Goal: Information Seeking & Learning: Check status

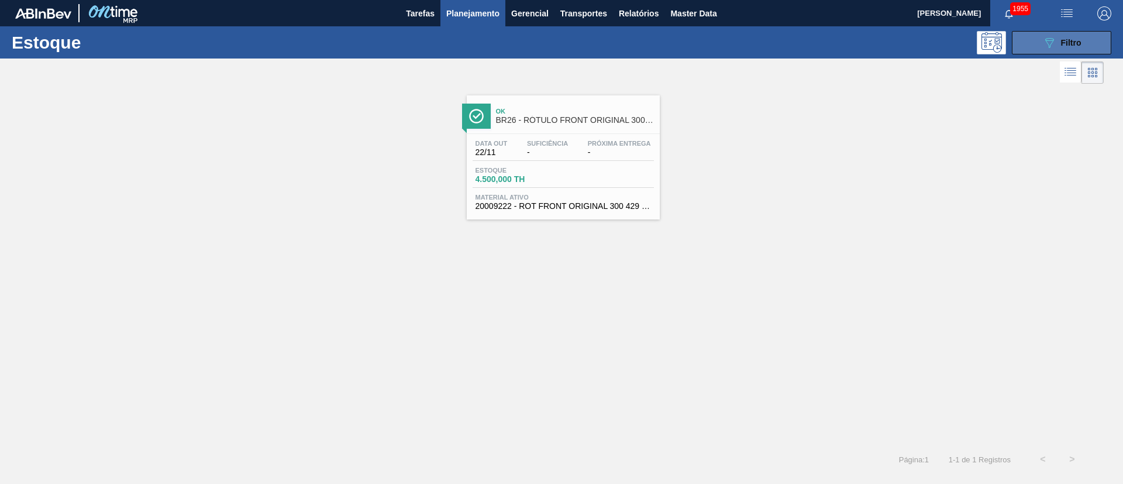
click at [1040, 32] on button "089F7B8B-B2A5-4AFE-B5C0-19BA573D28AC Filtro" at bounding box center [1061, 42] width 99 height 23
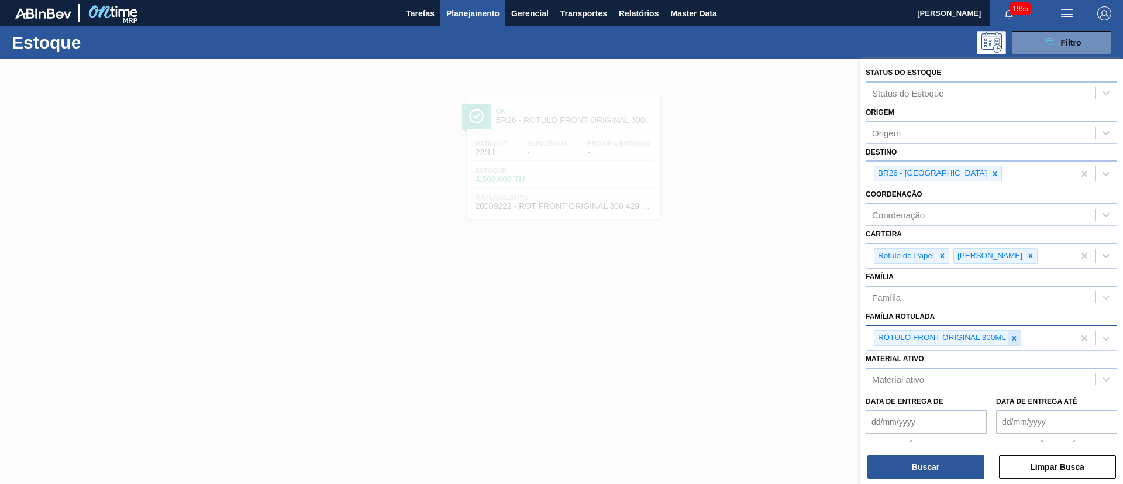
click at [1016, 336] on icon at bounding box center [1014, 338] width 8 height 8
paste Rotulada "RÓTULO NECK STELLA 600ML"
type Rotulada "RÓTULO NECK STELLA 600ML"
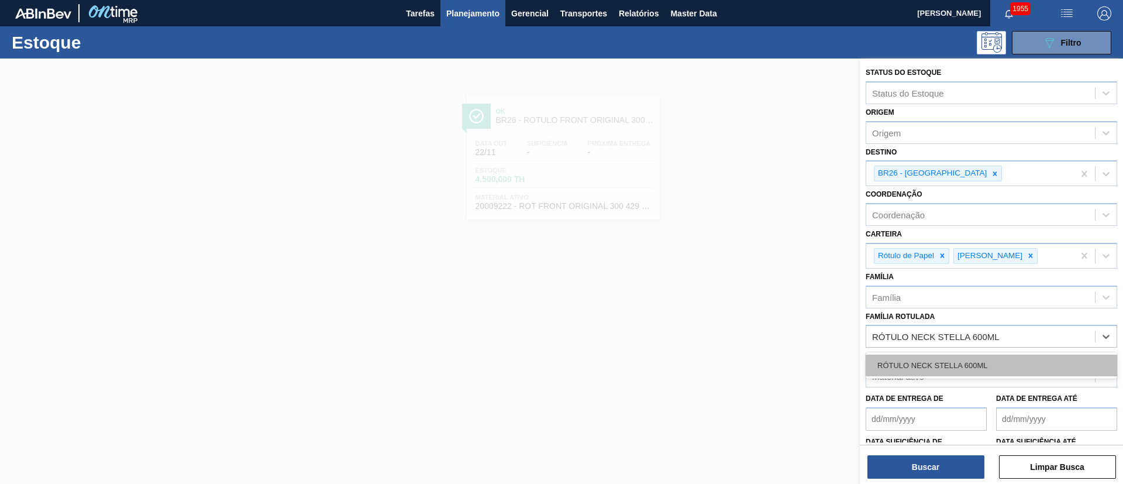
click at [926, 363] on div "RÓTULO NECK STELLA 600ML" at bounding box center [991, 365] width 251 height 22
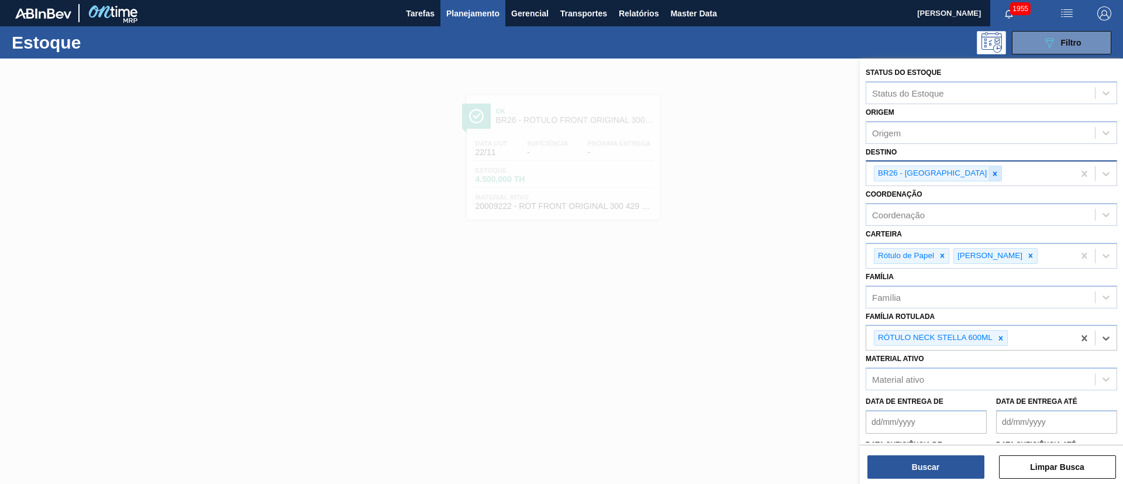
click at [991, 170] on icon at bounding box center [995, 174] width 8 height 8
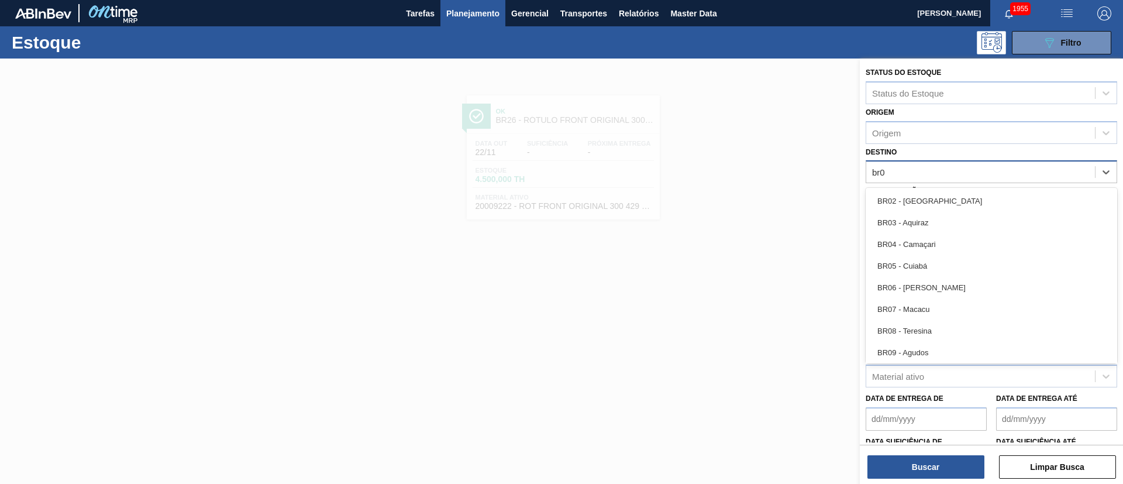
type input "br03"
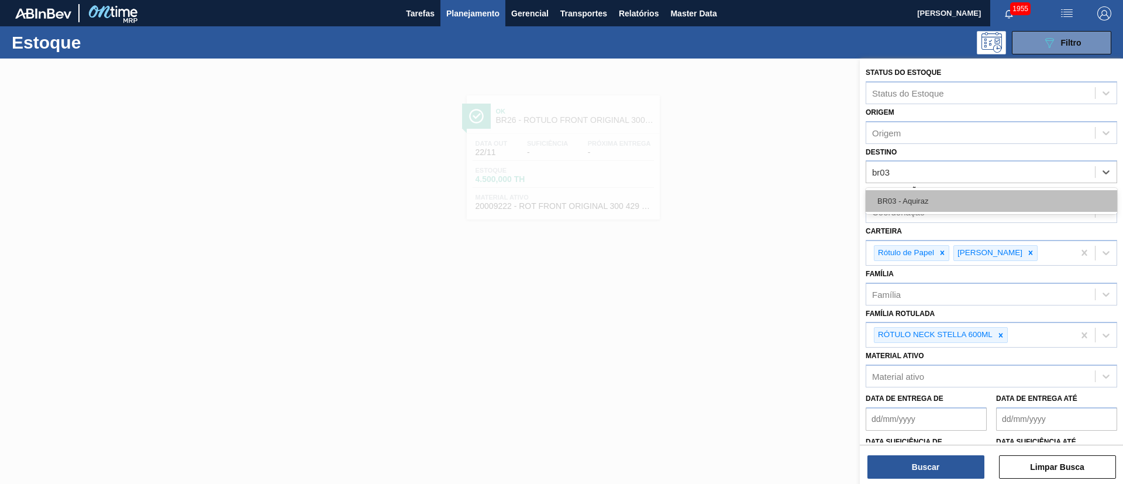
click at [983, 205] on div "BR03 - Aquiraz" at bounding box center [991, 201] width 251 height 22
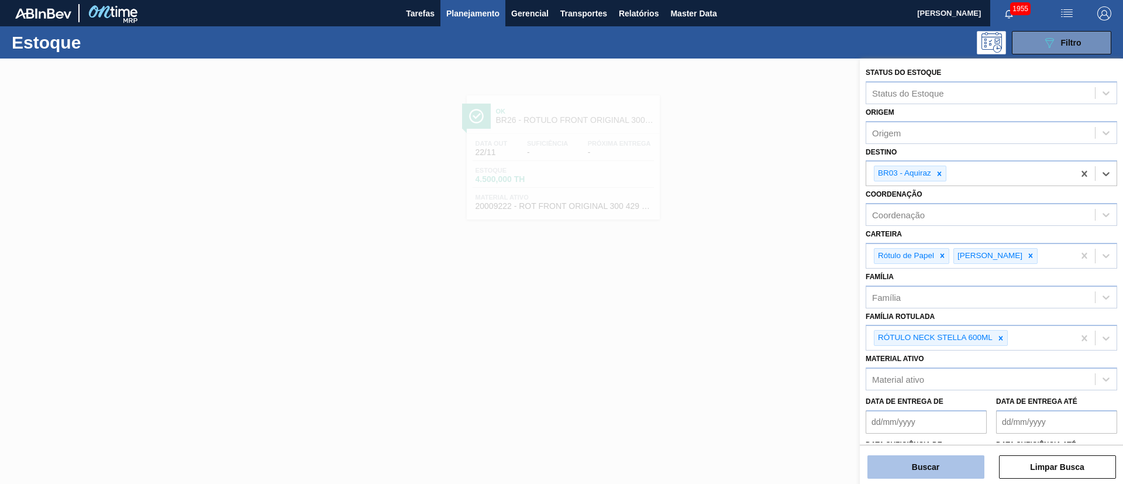
click at [899, 467] on button "Buscar" at bounding box center [925, 466] width 117 height 23
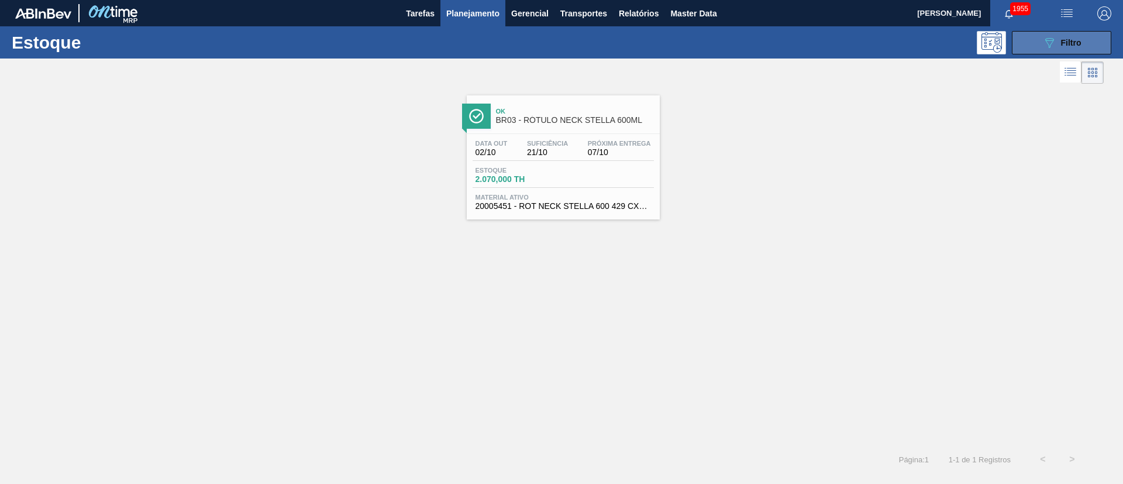
click at [1025, 43] on button "089F7B8B-B2A5-4AFE-B5C0-19BA573D28AC Filtro" at bounding box center [1061, 42] width 99 height 23
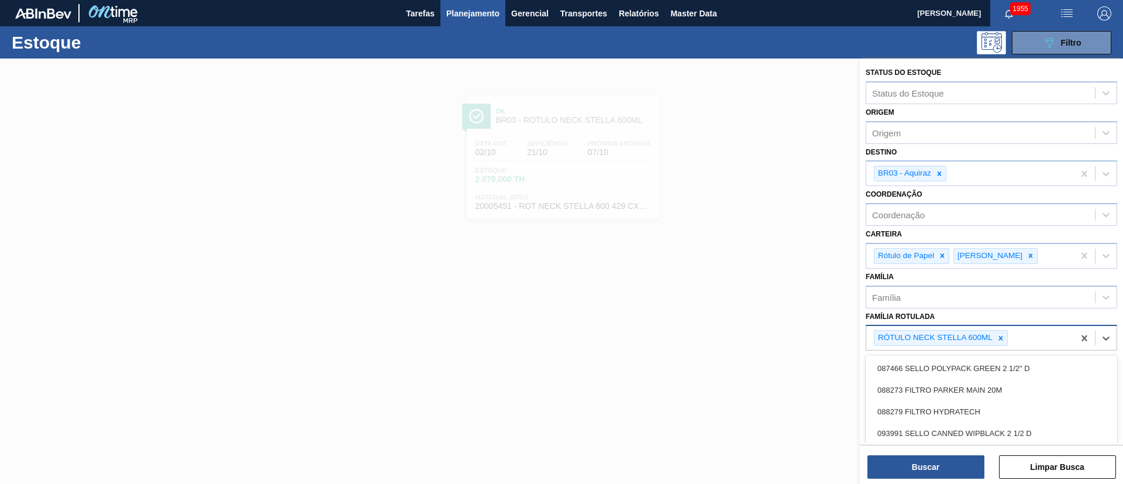
click at [992, 335] on div "RÓTULO NECK STELLA 600ML" at bounding box center [934, 337] width 120 height 15
click at [1000, 334] on icon at bounding box center [1001, 338] width 8 height 8
paste Rotulada "RÓTULO FRONT BC 300ML"
type Rotulada "RÓTULO FRONT BC 300ML"
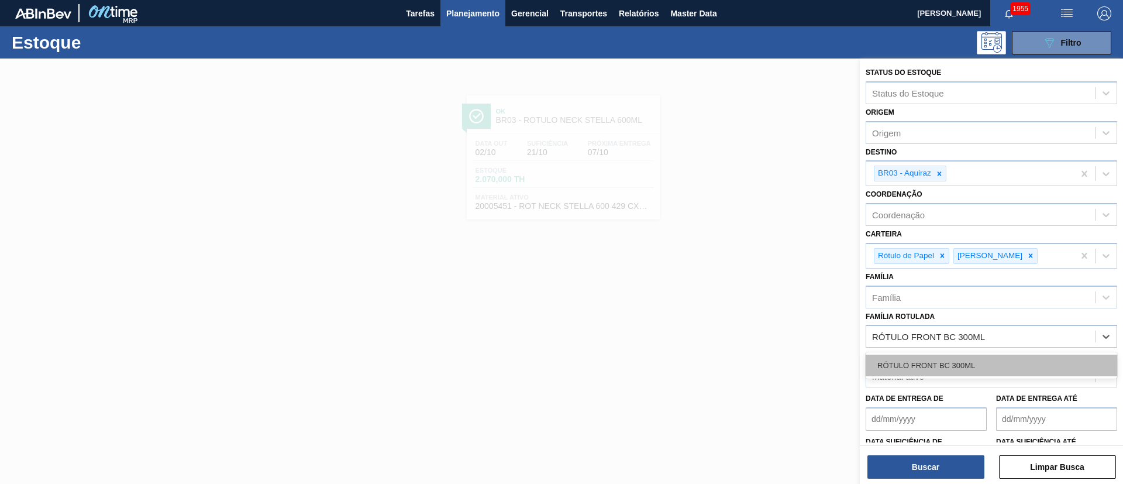
click at [928, 361] on div "RÓTULO FRONT BC 300ML" at bounding box center [991, 365] width 251 height 22
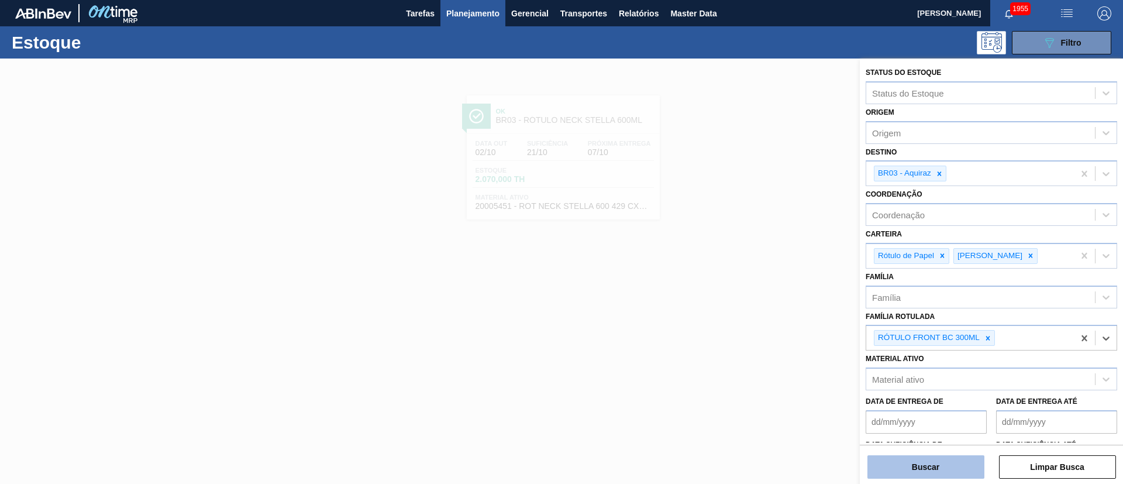
click at [915, 457] on button "Buscar" at bounding box center [925, 466] width 117 height 23
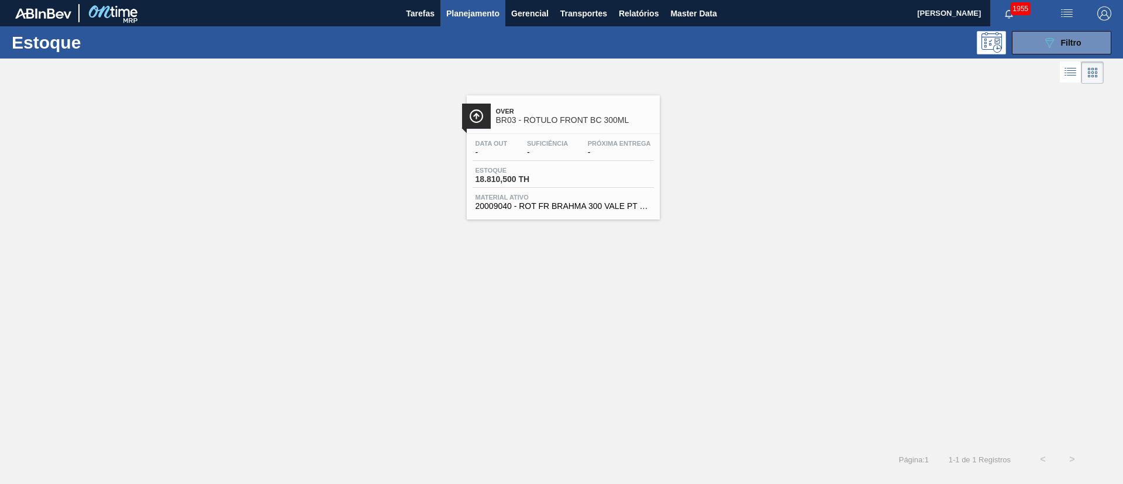
drag, startPoint x: 564, startPoint y: 131, endPoint x: 604, endPoint y: 139, distance: 40.6
click at [604, 139] on div "Data out - Suficiência - Próxima Entrega - Estoque 18.810,500 TH Material ativo…" at bounding box center [563, 174] width 193 height 80
click at [1031, 47] on button "089F7B8B-B2A5-4AFE-B5C0-19BA573D28AC Filtro" at bounding box center [1061, 42] width 99 height 23
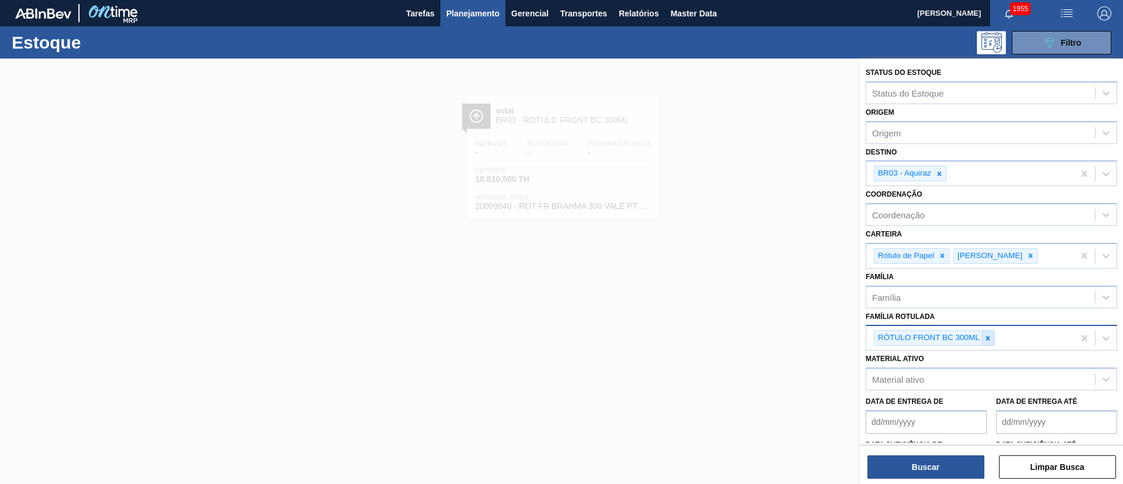
click at [991, 340] on icon at bounding box center [988, 338] width 8 height 8
paste Rotulada "RÓTULO FRONT BC DUPLO MALTE 300ML"
type Rotulada "RÓTULO FRONT BC DUPLO MALTE 300ML"
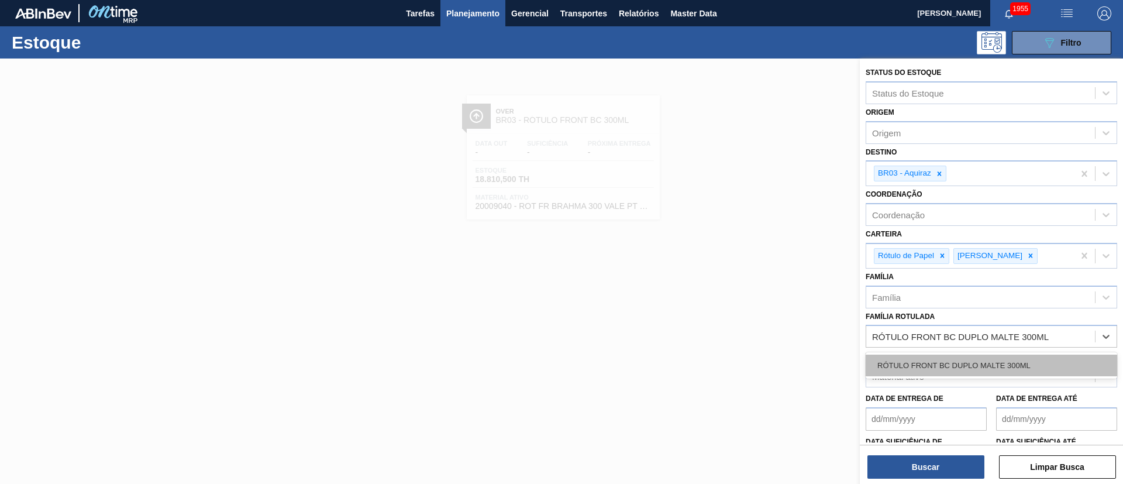
click at [936, 366] on div "RÓTULO FRONT BC DUPLO MALTE 300ML" at bounding box center [991, 365] width 251 height 22
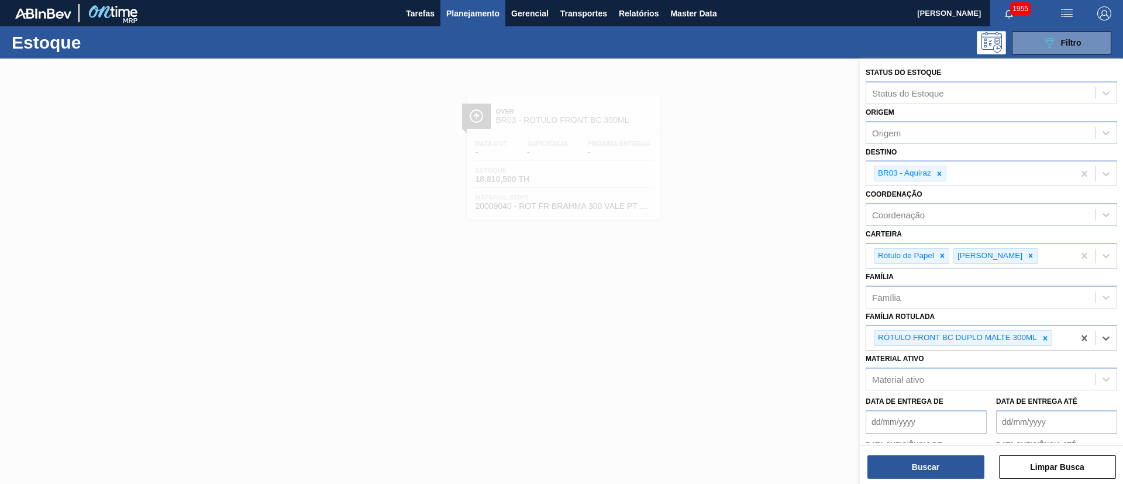
click at [924, 479] on div "Status do Estoque Status do Estoque Origem Origem Destino BR03 - Aquiraz Coorde…" at bounding box center [991, 272] width 263 height 428
click at [913, 469] on button "Buscar" at bounding box center [925, 466] width 117 height 23
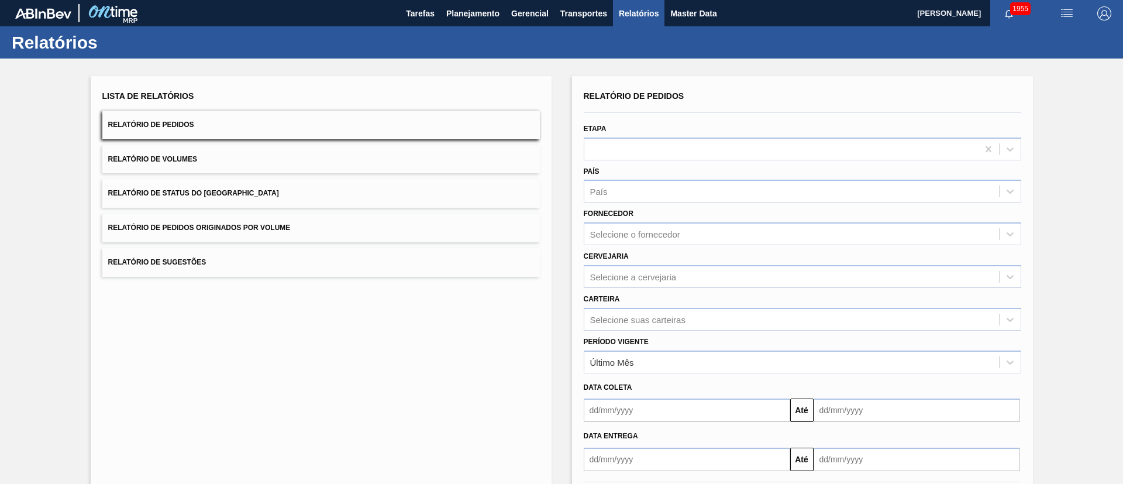
click at [256, 197] on button "Relatório de Status do Estoque" at bounding box center [320, 193] width 437 height 29
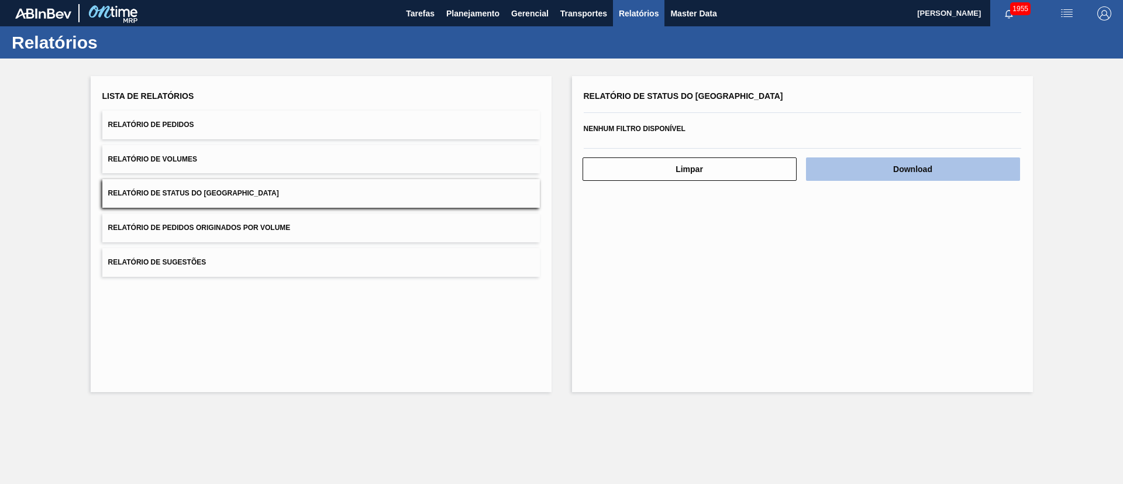
click at [923, 177] on button "Download" at bounding box center [913, 168] width 214 height 23
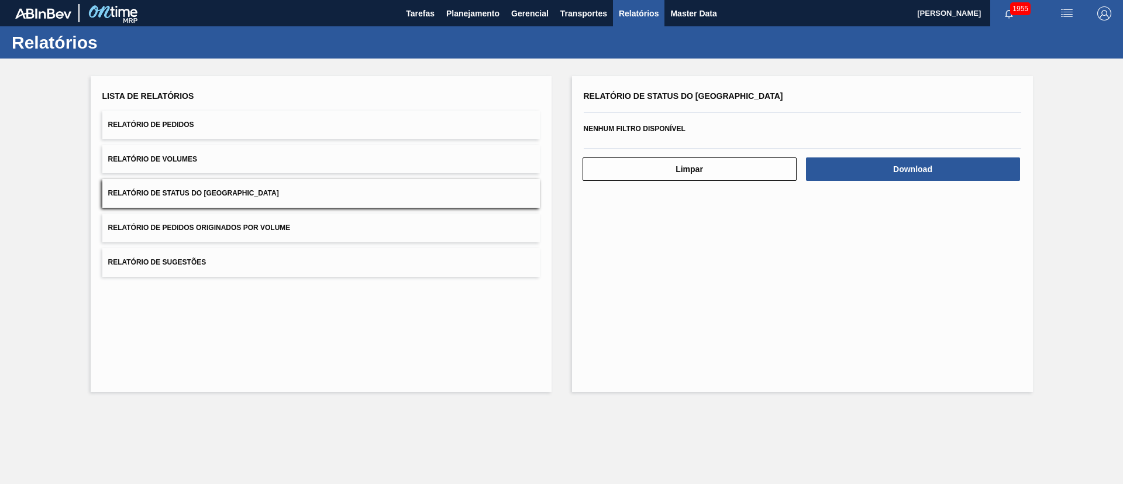
click at [232, 129] on button "Relatório de Pedidos" at bounding box center [320, 125] width 437 height 29
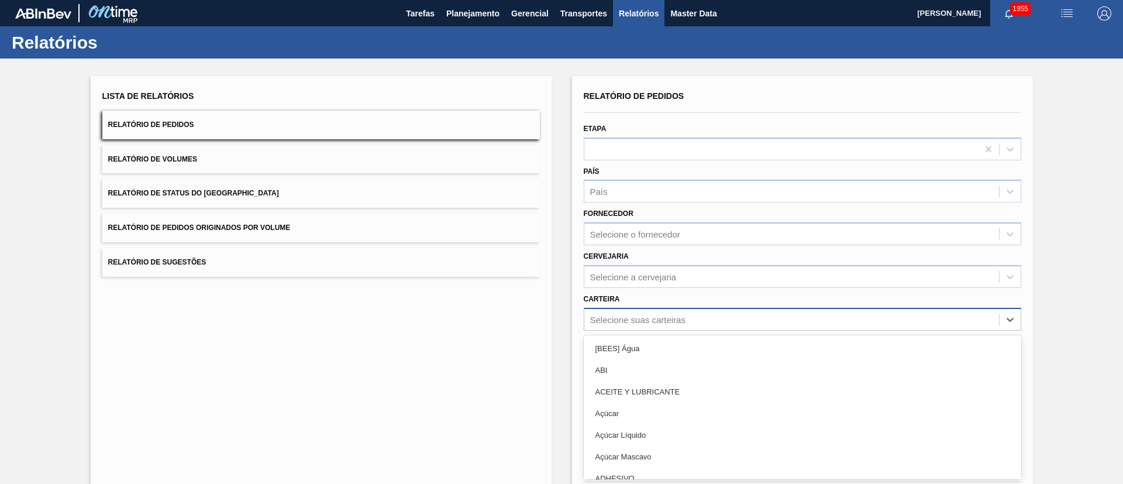
click at [638, 318] on div "option [BEES] Água focused, 1 of 101. 101 results available. Use Up and Down to…" at bounding box center [802, 319] width 437 height 23
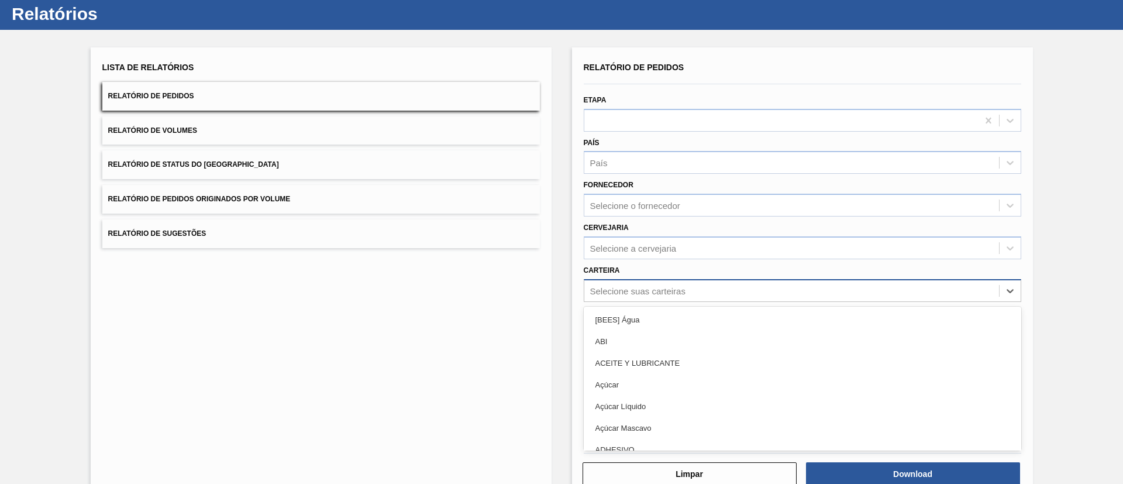
scroll to position [32, 0]
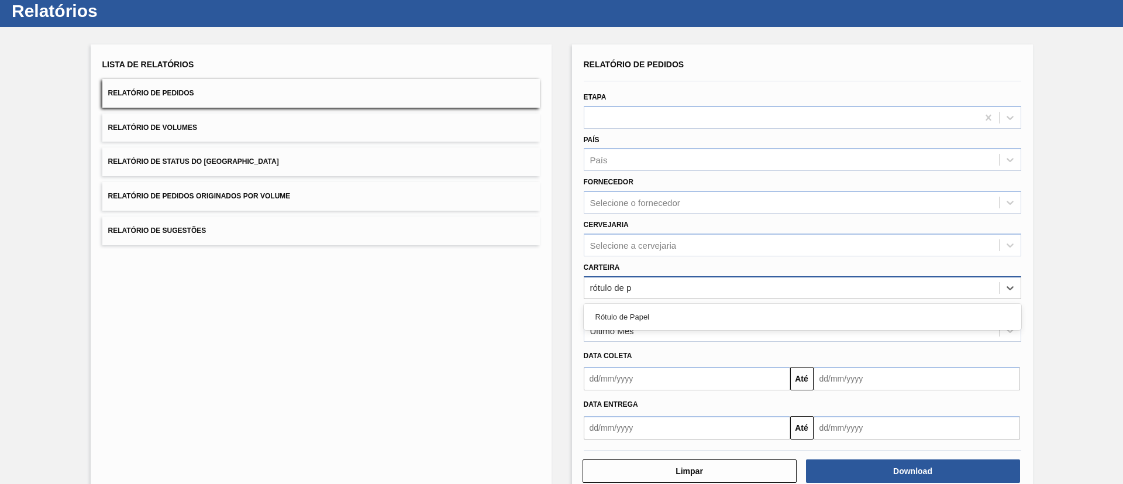
type input "rótulo de pa"
click at [638, 318] on div "Rótulo de Papel" at bounding box center [802, 317] width 437 height 22
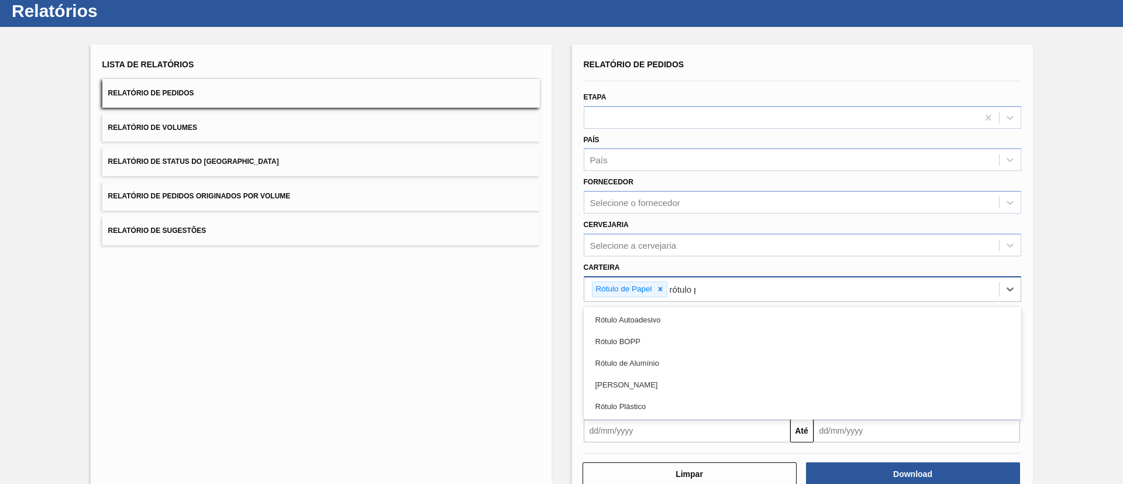
type input "rótulo pa"
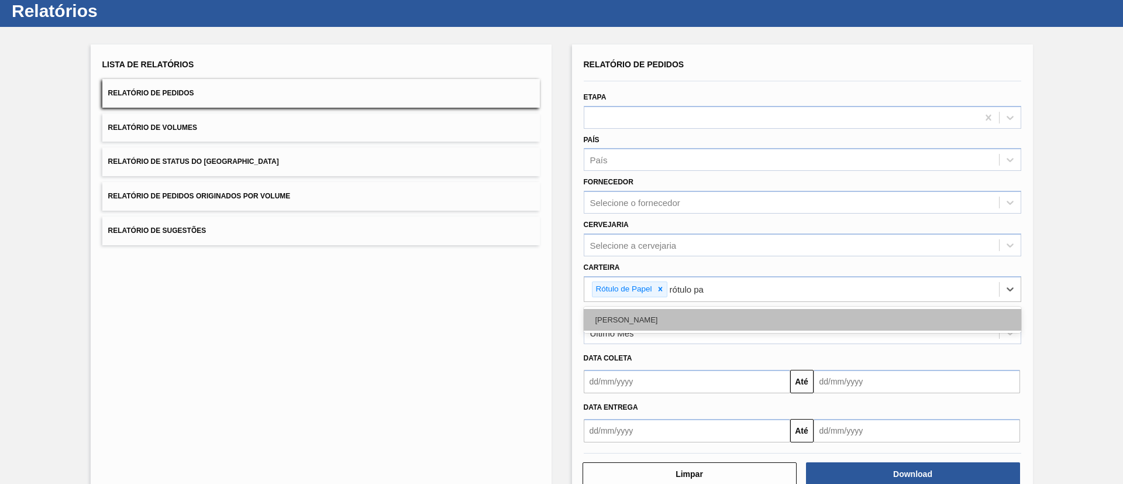
click at [669, 311] on div "Rótulo Papel" at bounding box center [802, 320] width 437 height 22
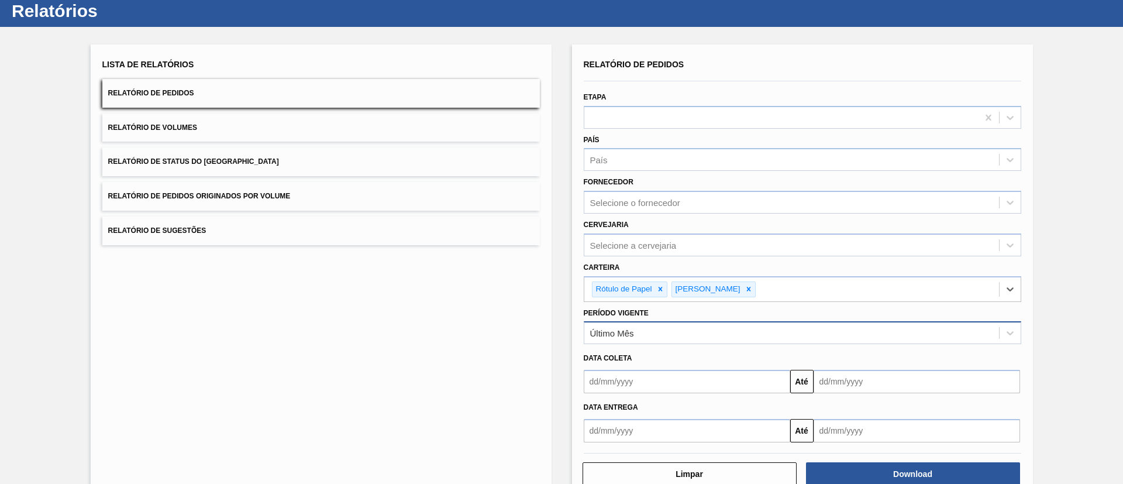
click at [639, 331] on div "Último Mês" at bounding box center [791, 333] width 415 height 17
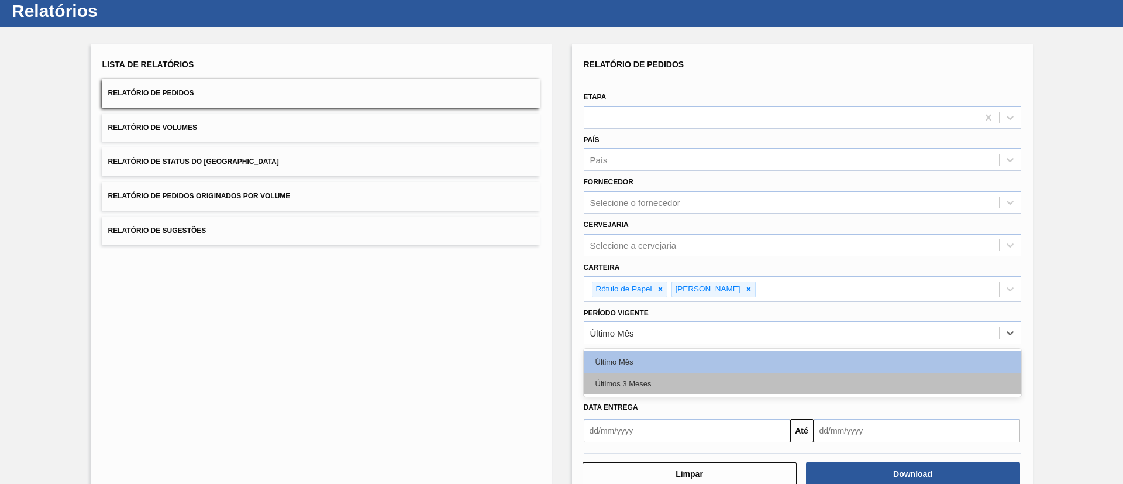
click at [631, 375] on div "Últimos 3 Meses" at bounding box center [802, 384] width 437 height 22
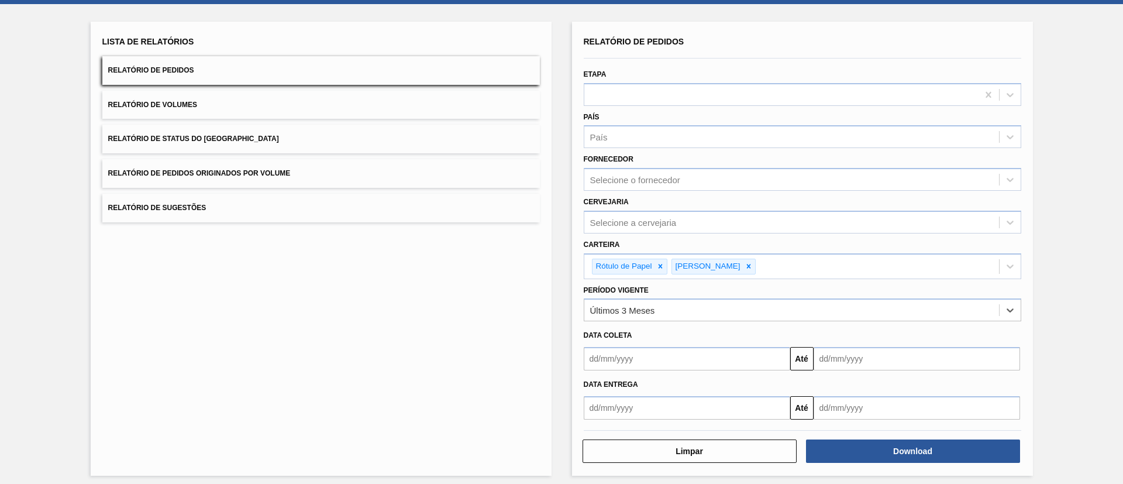
scroll to position [61, 0]
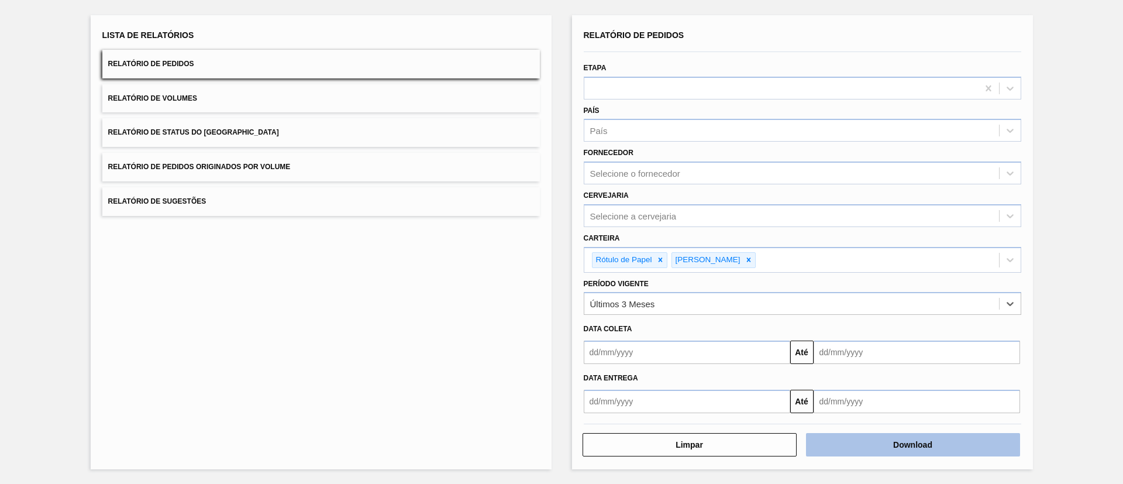
click at [856, 440] on button "Download" at bounding box center [913, 444] width 214 height 23
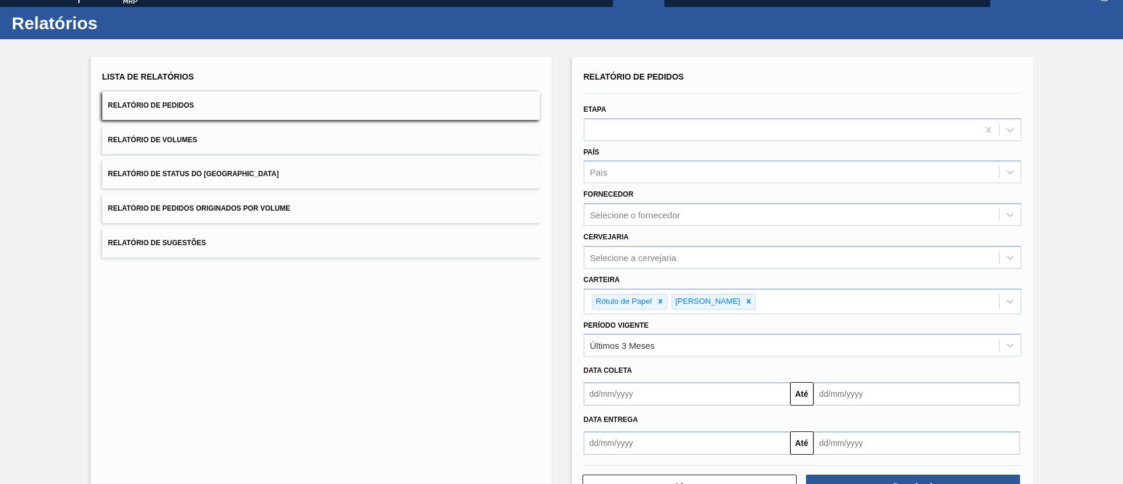
scroll to position [0, 0]
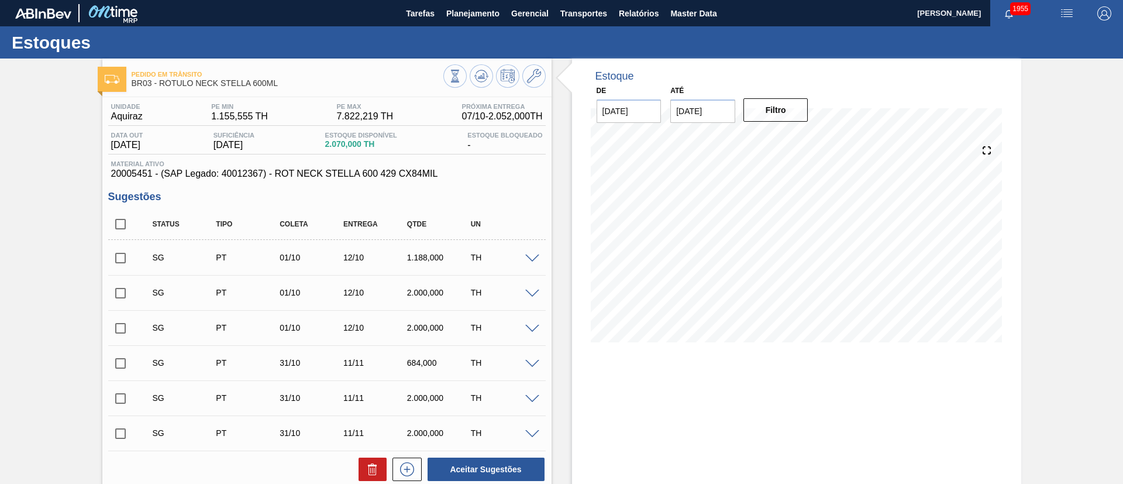
click at [123, 221] on input "checkbox" at bounding box center [120, 224] width 25 height 25
checkbox input "true"
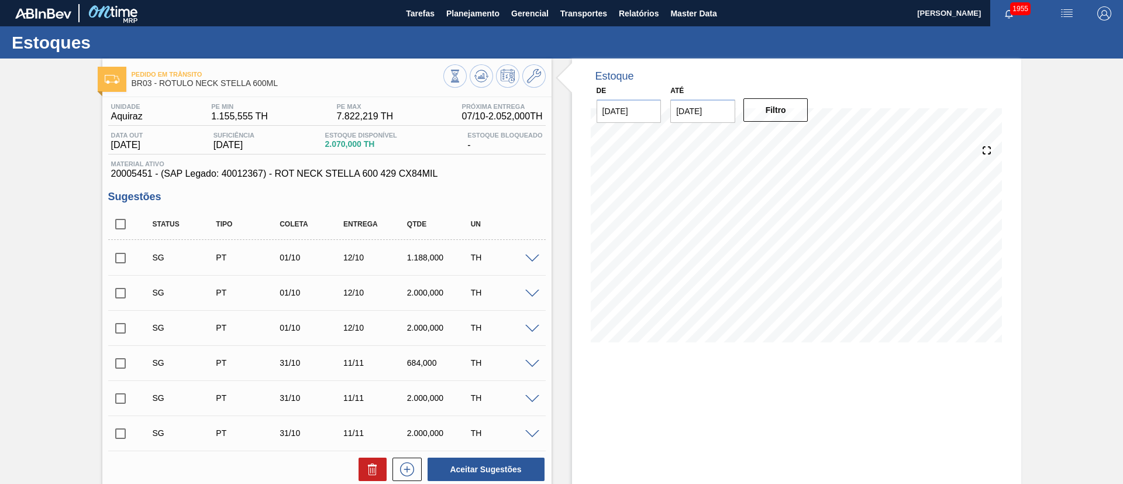
checkbox input "true"
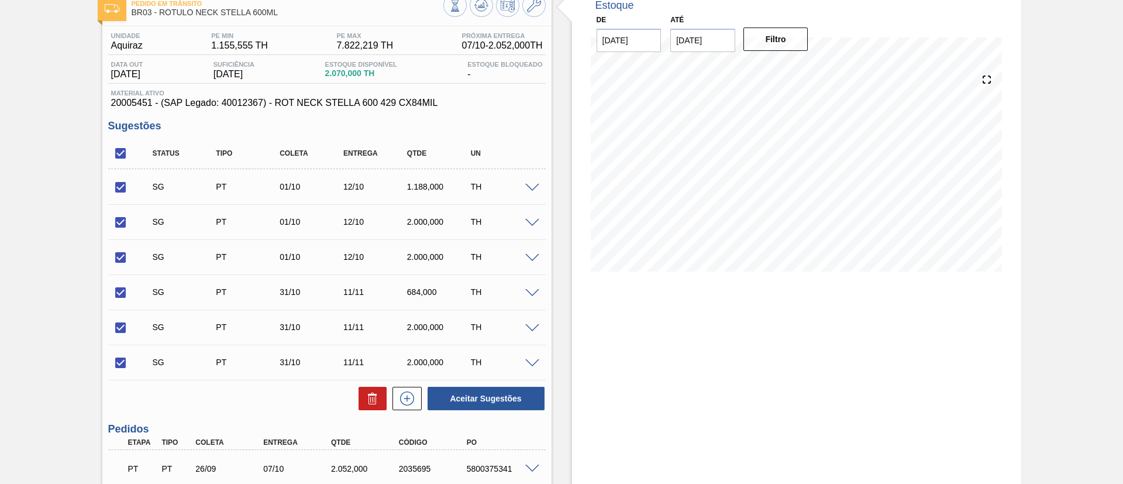
scroll to position [168, 0]
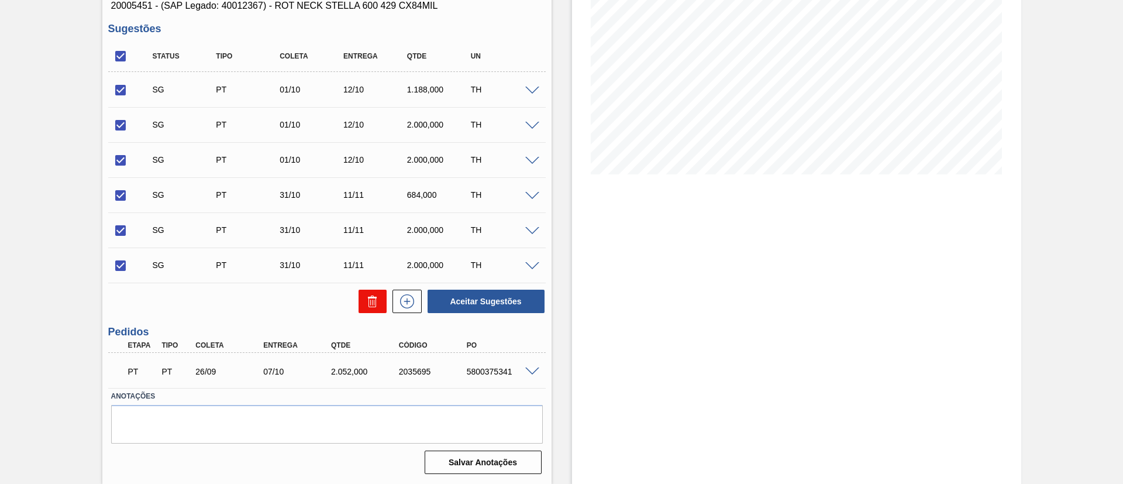
click at [368, 300] on icon at bounding box center [372, 302] width 8 height 9
checkbox input "false"
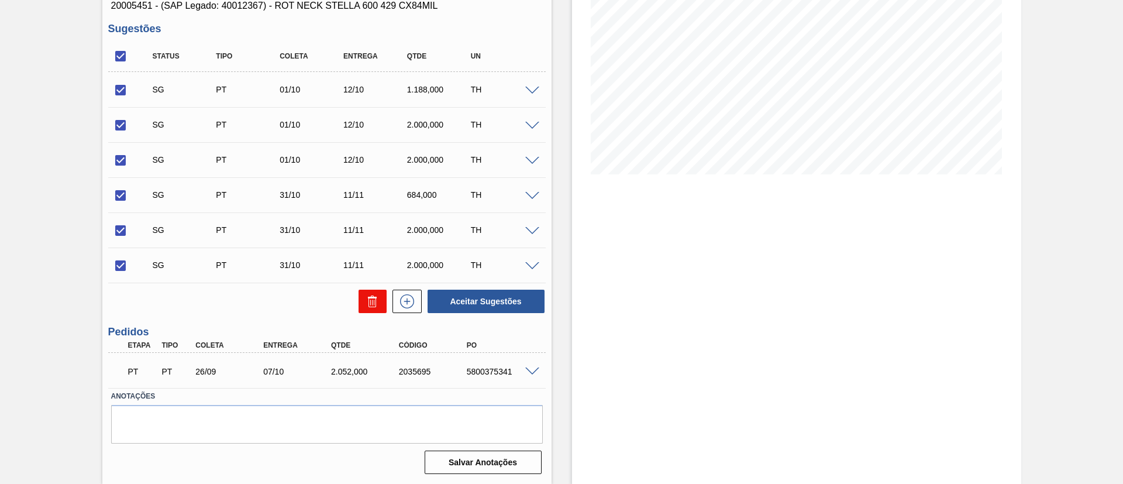
checkbox input "false"
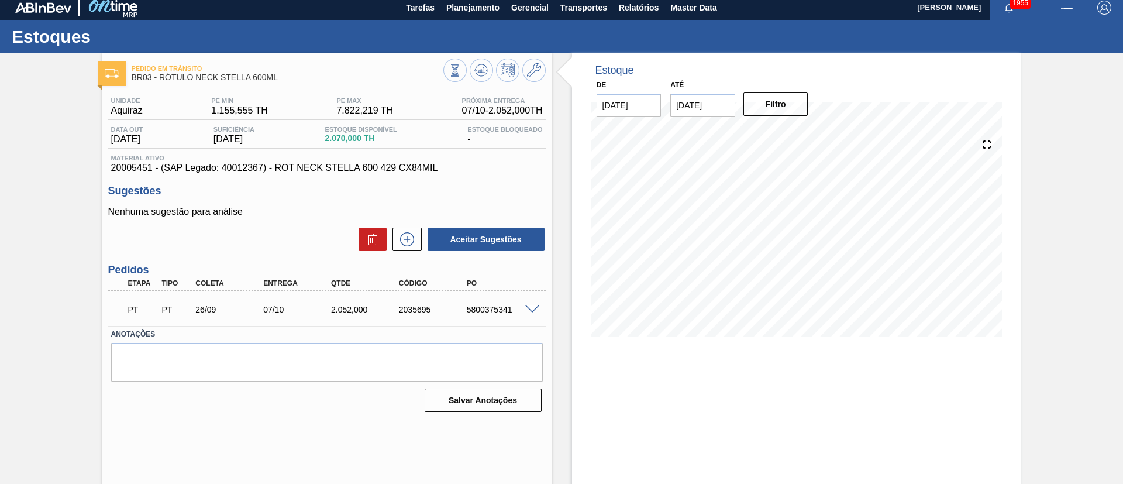
scroll to position [0, 0]
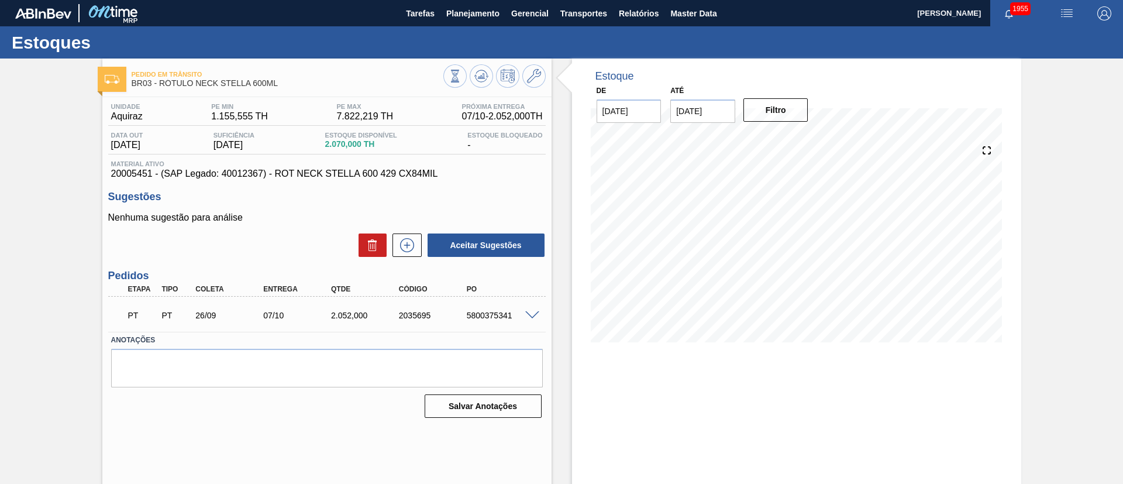
drag, startPoint x: 1045, startPoint y: 94, endPoint x: 850, endPoint y: 1, distance: 216.6
click at [1045, 94] on div "Pedido em Trânsito BR03 - RÓTULO NECK STELLA 600ML Unidade Aquiraz PE MIN 1.155…" at bounding box center [561, 280] width 1123 height 444
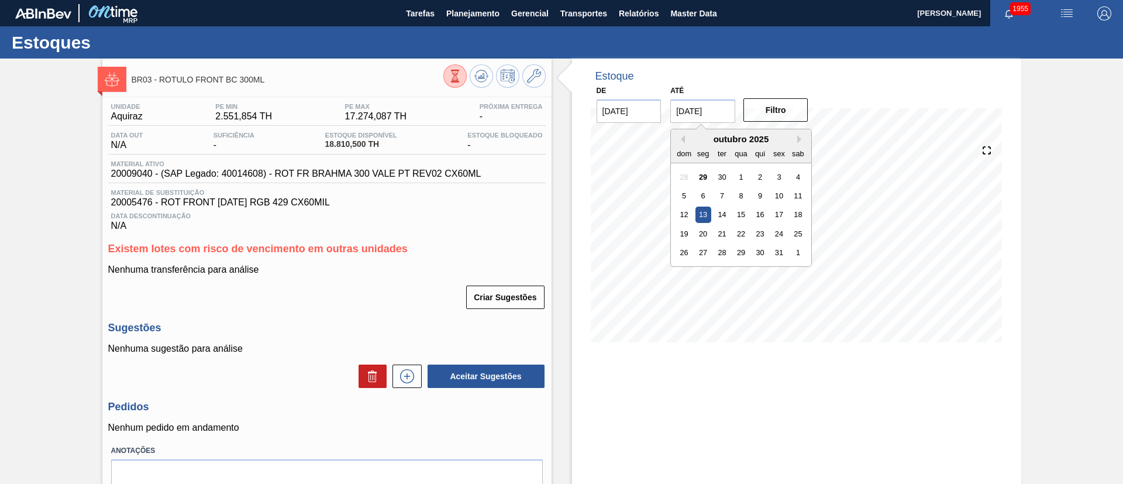
click at [694, 105] on input "[DATE]" at bounding box center [702, 110] width 65 height 23
click at [792, 250] on div "1" at bounding box center [798, 252] width 16 height 16
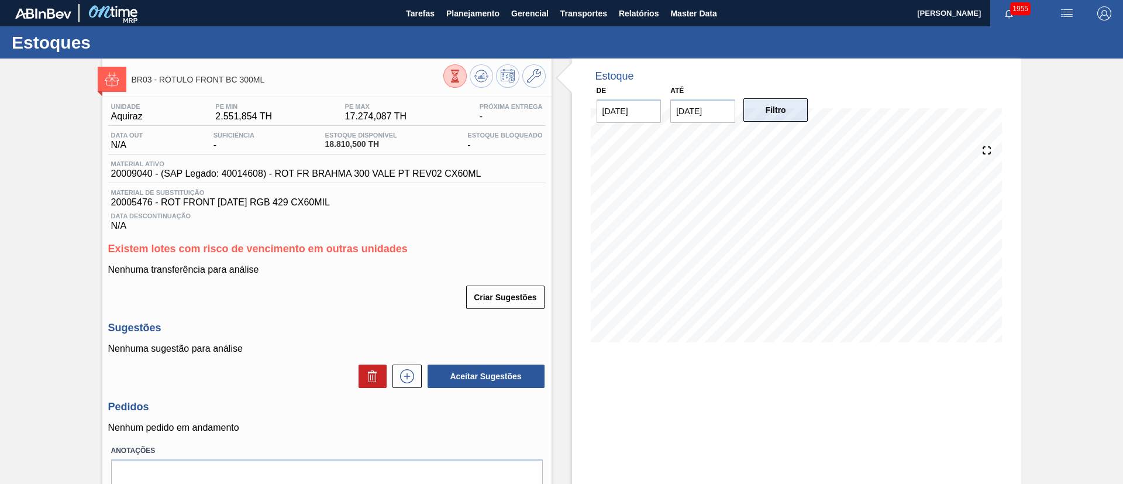
click at [764, 102] on button "Filtro" at bounding box center [775, 109] width 65 height 23
click at [716, 106] on input "[DATE]" at bounding box center [702, 110] width 65 height 23
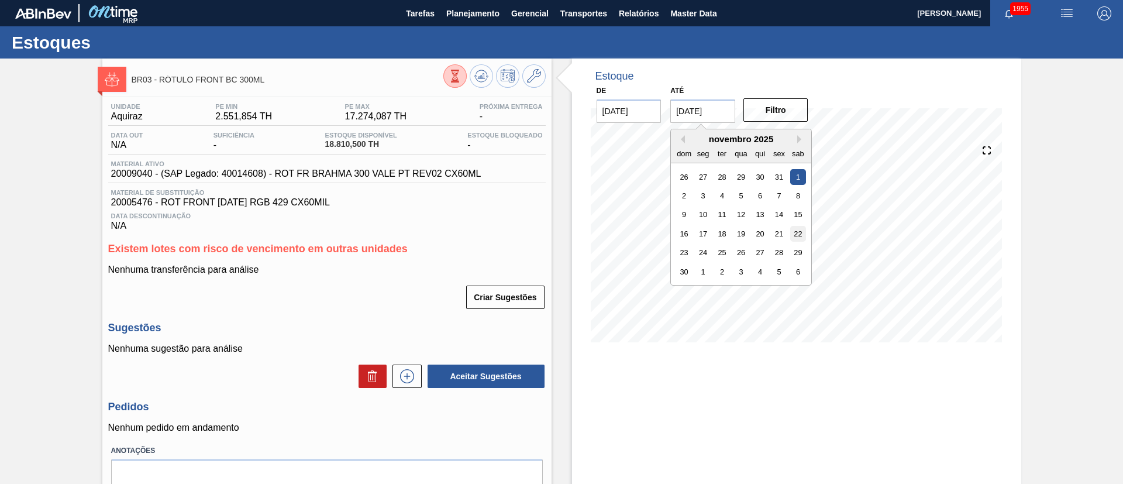
click at [797, 226] on div "22" at bounding box center [798, 234] width 16 height 16
type input "[DATE]"
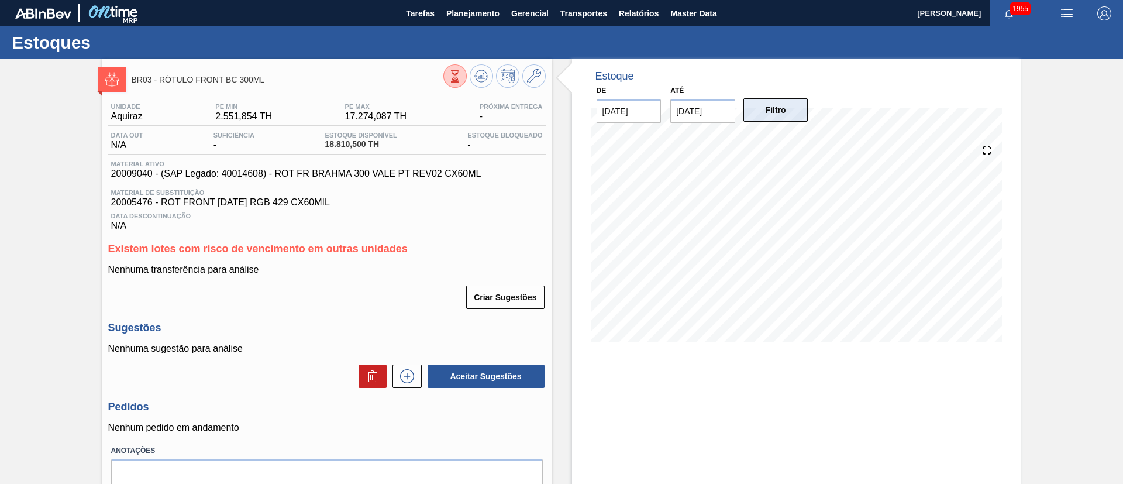
click at [777, 115] on button "Filtro" at bounding box center [775, 109] width 65 height 23
click at [458, 73] on icon at bounding box center [455, 76] width 13 height 13
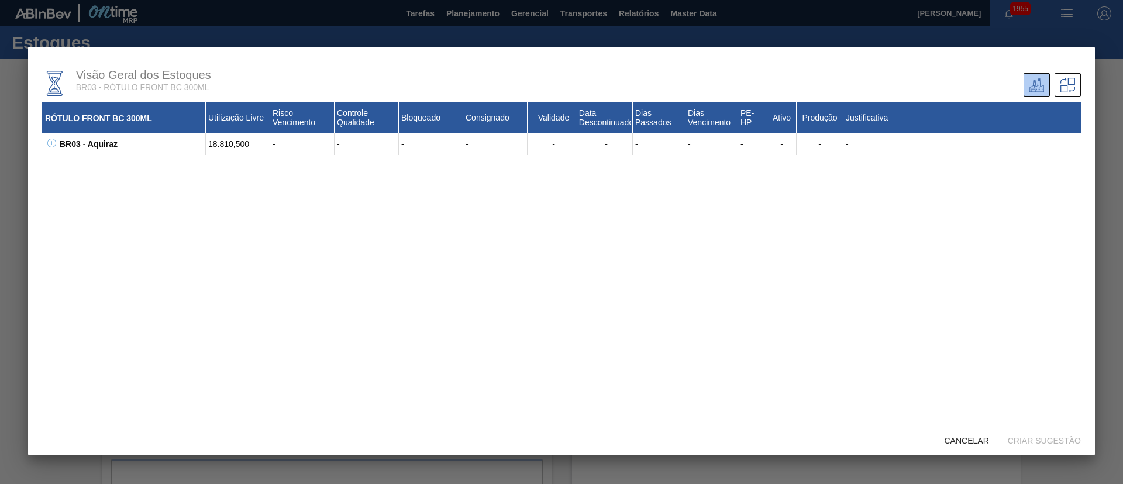
click at [53, 143] on icon at bounding box center [52, 143] width 4 height 1
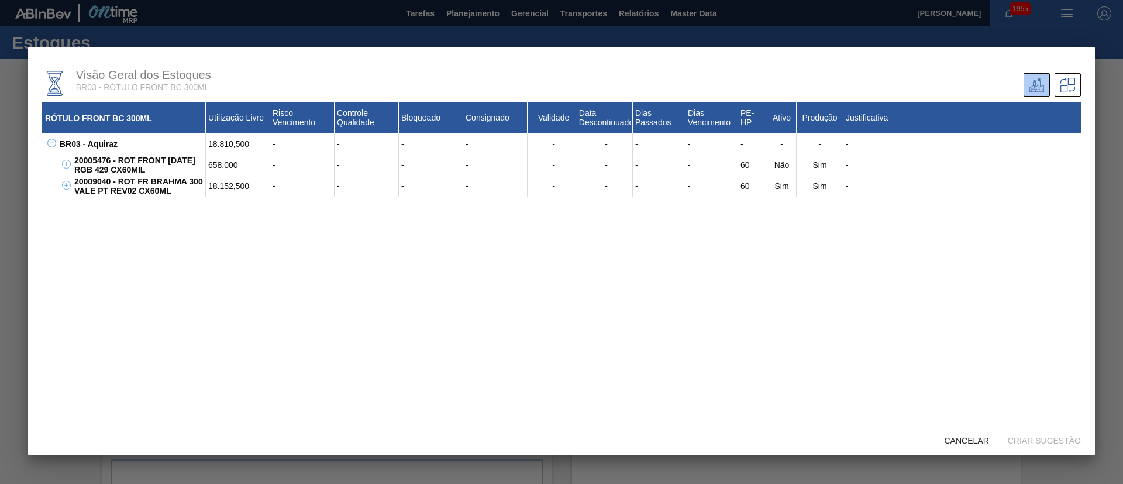
drag, startPoint x: 1013, startPoint y: 190, endPoint x: 791, endPoint y: 14, distance: 283.5
click at [1013, 190] on div "-" at bounding box center [961, 185] width 237 height 21
click at [961, 434] on div "Cancelar" at bounding box center [966, 440] width 63 height 22
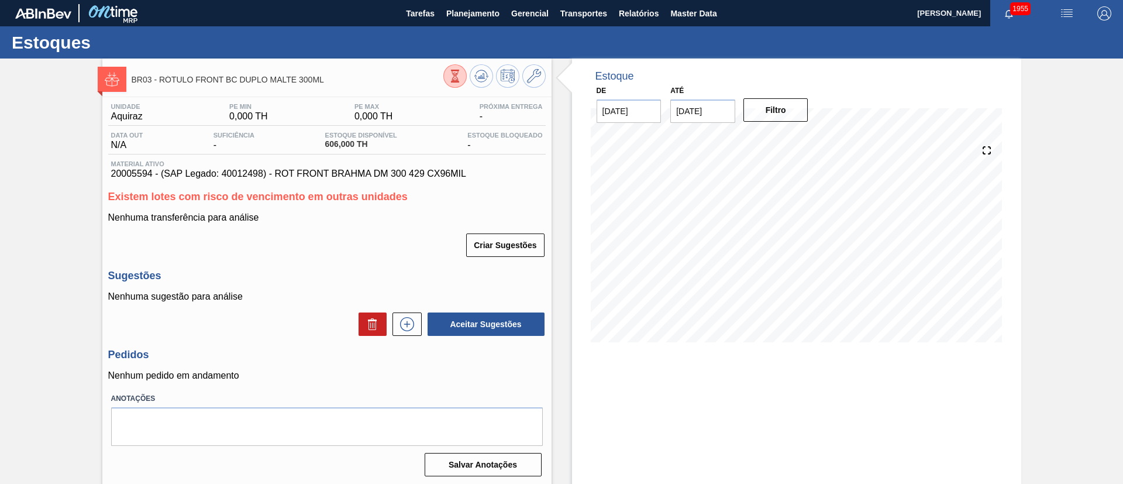
click at [719, 110] on input "[DATE]" at bounding box center [702, 110] width 65 height 23
click at [799, 215] on div "18" at bounding box center [798, 214] width 16 height 16
click at [715, 110] on input "[DATE]" at bounding box center [702, 110] width 65 height 23
click at [796, 254] on div "1" at bounding box center [798, 252] width 16 height 16
click at [778, 120] on button "Filtro" at bounding box center [775, 109] width 65 height 23
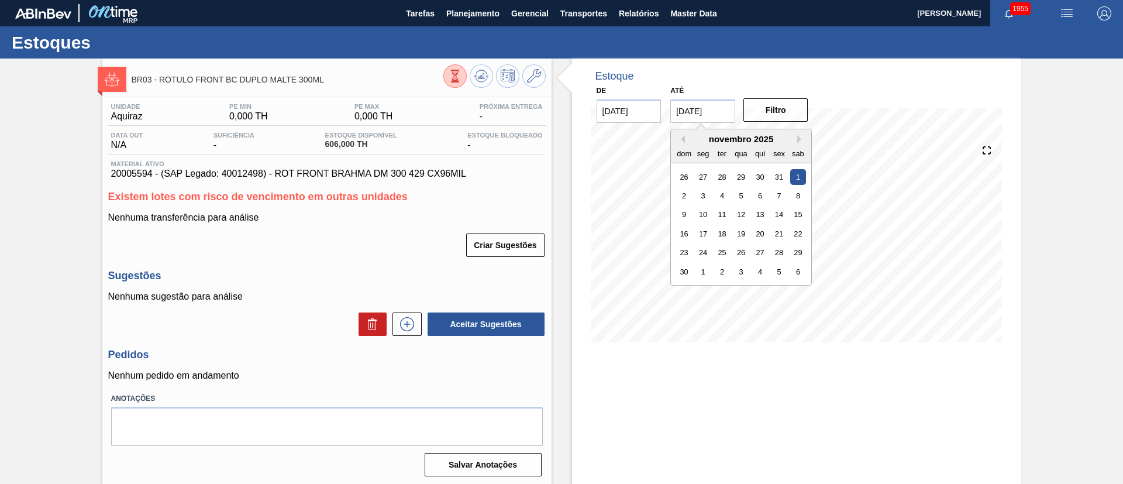
click at [696, 113] on input "[DATE]" at bounding box center [702, 110] width 65 height 23
click at [801, 230] on div "22" at bounding box center [798, 234] width 16 height 16
type input "[DATE]"
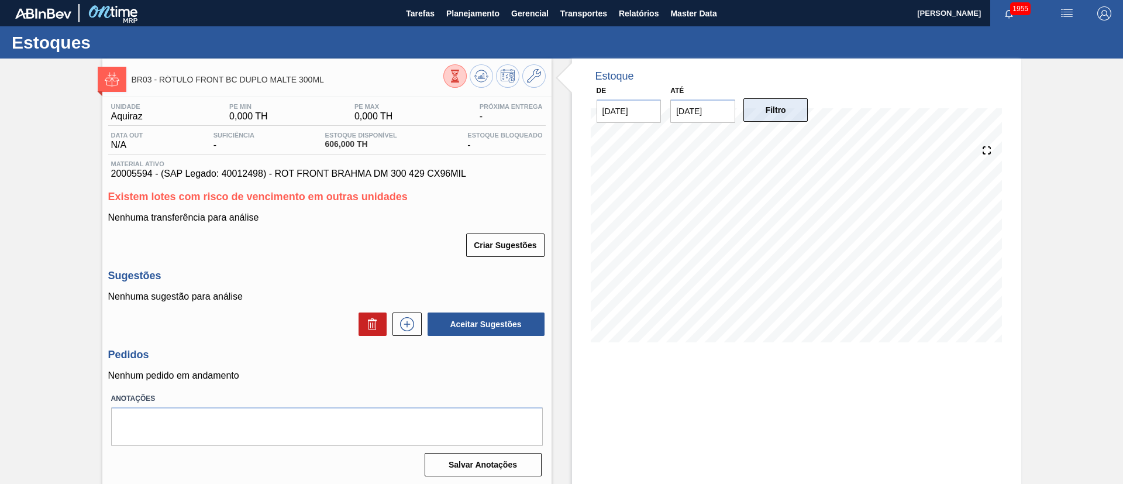
click at [769, 116] on button "Filtro" at bounding box center [775, 109] width 65 height 23
drag, startPoint x: 1040, startPoint y: 114, endPoint x: 884, endPoint y: 6, distance: 190.0
click at [1040, 114] on div "BR03 - RÓTULO FRONT BC DUPLO MALTE 300ML Unidade Aquiraz PE MIN 0,000 TH PE MAX…" at bounding box center [561, 280] width 1123 height 444
